Goal: Transaction & Acquisition: Purchase product/service

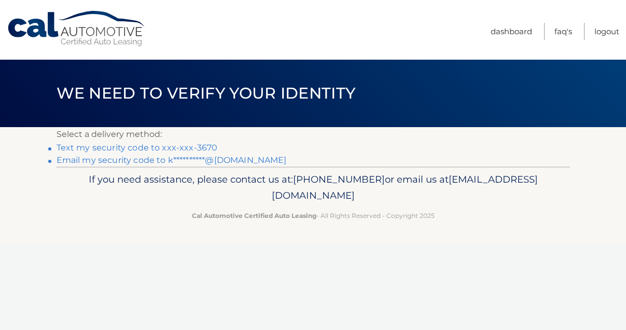
click at [198, 147] on link "Text my security code to xxx-xxx-3670" at bounding box center [137, 148] width 161 height 10
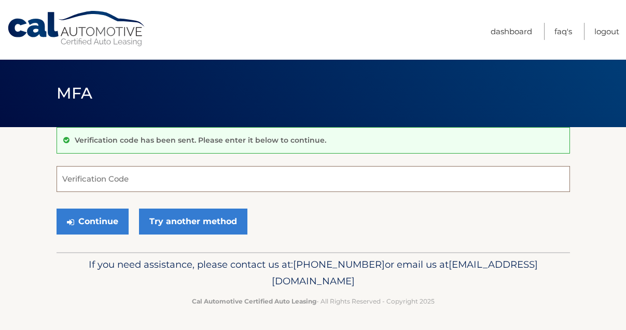
click at [106, 182] on input "Verification Code" at bounding box center [314, 179] width 514 height 26
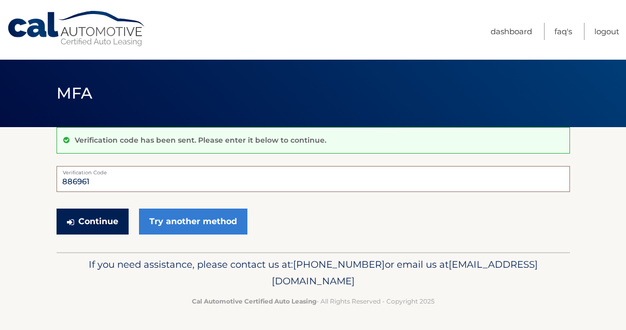
type input "886961"
click at [86, 223] on button "Continue" at bounding box center [93, 222] width 72 height 26
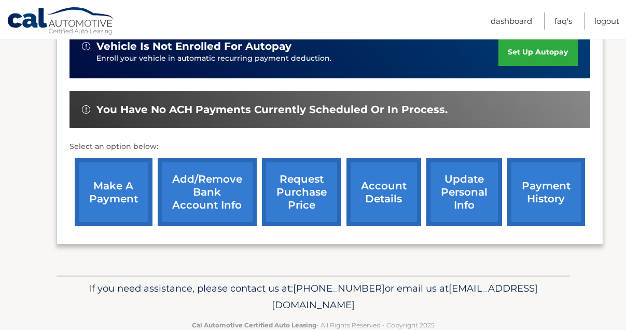
scroll to position [290, 0]
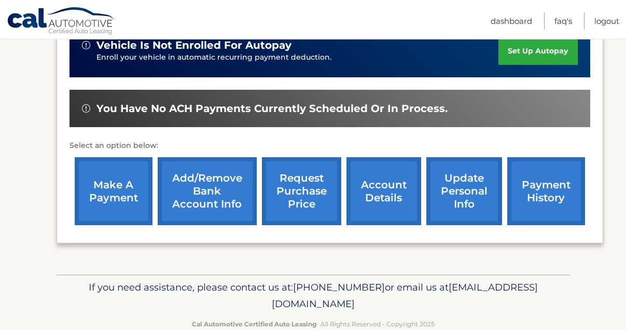
click at [104, 192] on link "make a payment" at bounding box center [114, 191] width 78 height 68
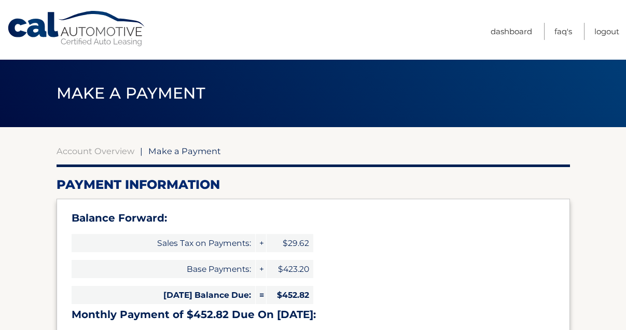
select select "ZjUwMWEzMTctYWY4ZS00YzA4LTljYTgtMWI3ODc5Yjc3YmIy"
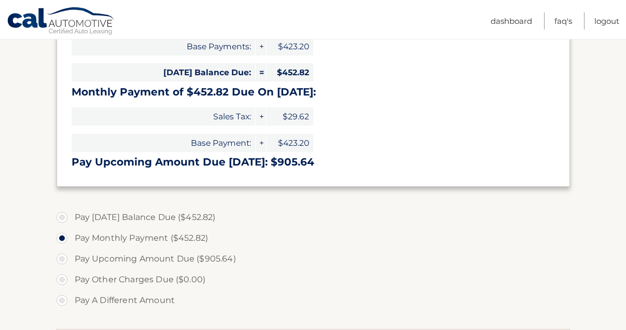
scroll to position [224, 0]
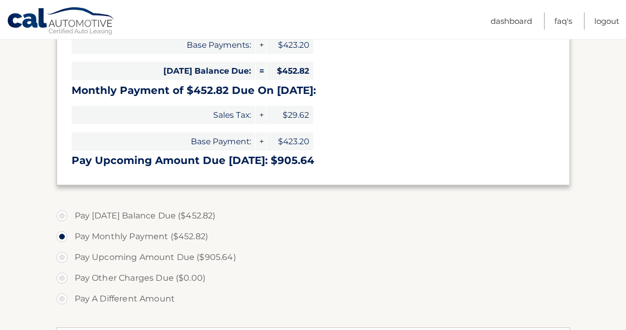
click at [141, 215] on label "Pay Today's Balance Due ($452.82)" at bounding box center [314, 215] width 514 height 21
click at [71, 215] on input "Pay Today's Balance Due ($452.82)" at bounding box center [66, 213] width 10 height 17
radio input "true"
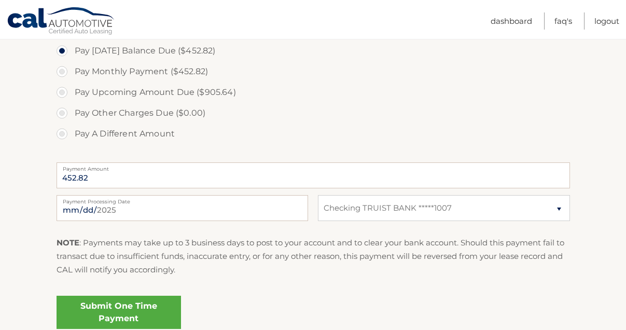
scroll to position [390, 0]
click at [125, 312] on link "Submit One Time Payment" at bounding box center [119, 311] width 125 height 33
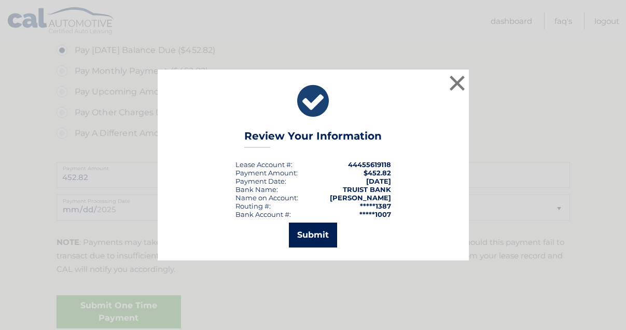
click at [323, 238] on button "Submit" at bounding box center [313, 235] width 48 height 25
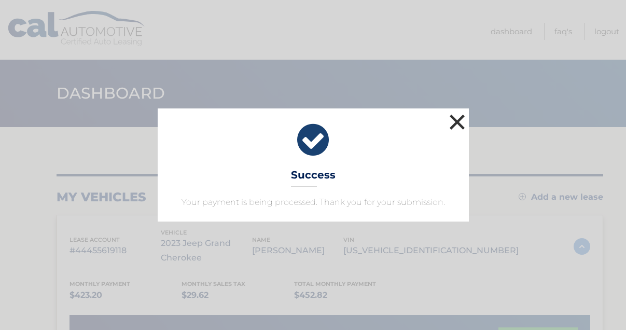
click at [459, 123] on button "×" at bounding box center [457, 122] width 21 height 21
